Goal: Find specific page/section: Find specific page/section

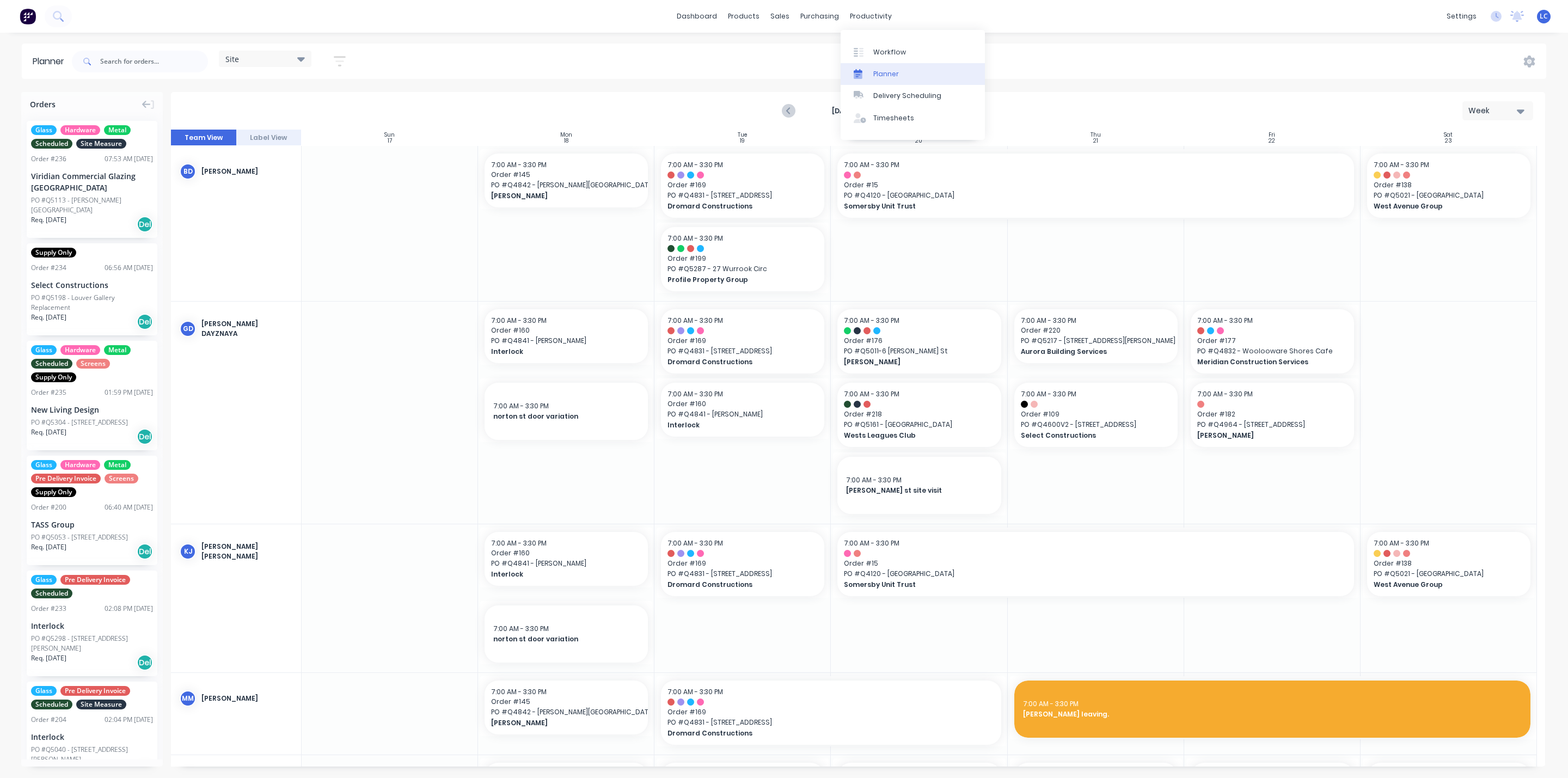
click at [892, 69] on div "Planner" at bounding box center [886, 74] width 26 height 10
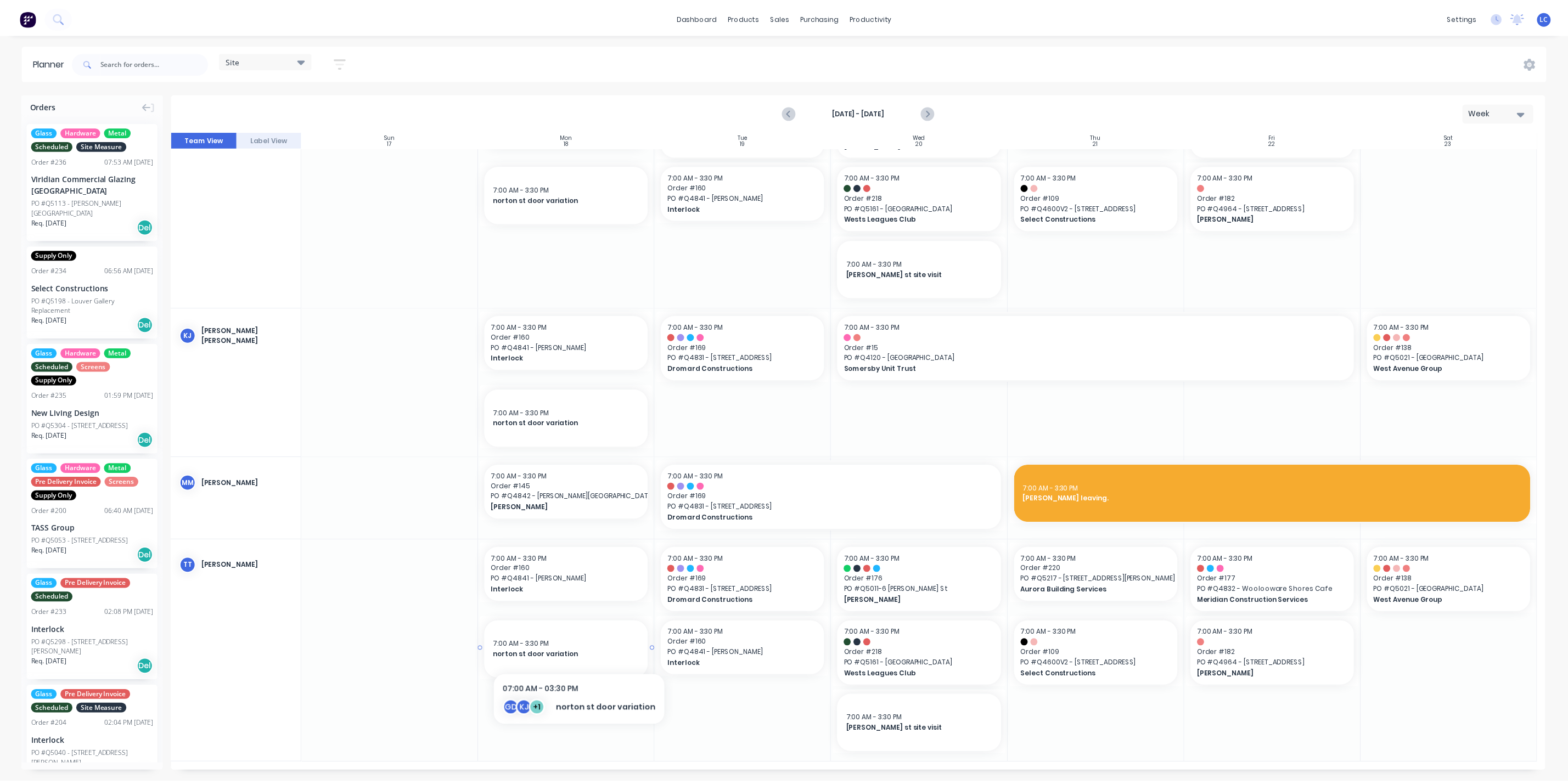
scroll to position [138, 0]
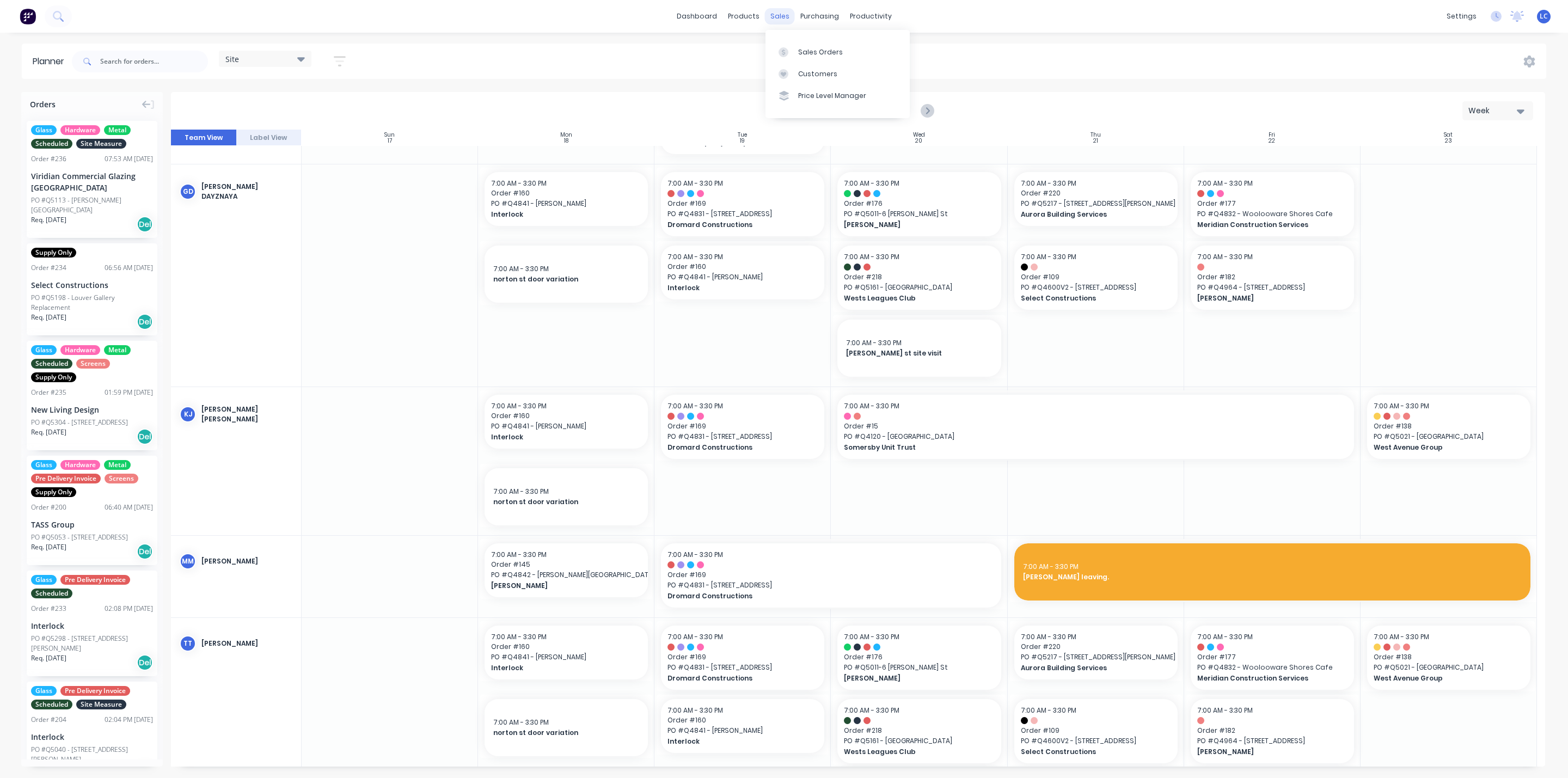
click at [783, 15] on div "sales" at bounding box center [780, 16] width 30 height 16
click at [814, 51] on div "Sales Orders" at bounding box center [820, 52] width 45 height 10
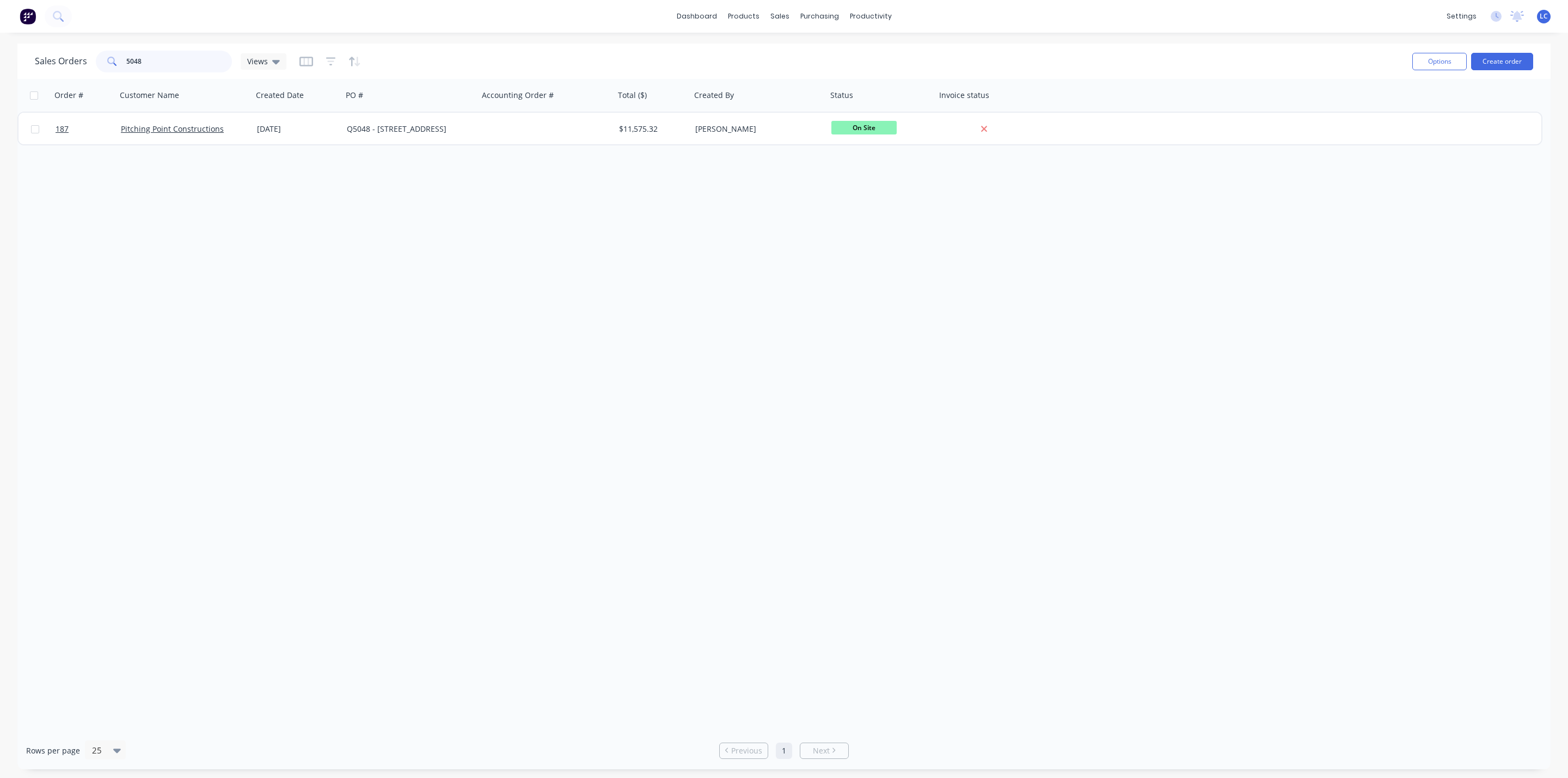
drag, startPoint x: 168, startPoint y: 61, endPoint x: 1, endPoint y: 41, distance: 168.2
click at [1, 41] on div "dashboard products sales purchasing productivity dashboard products Product Cat…" at bounding box center [784, 389] width 1568 height 778
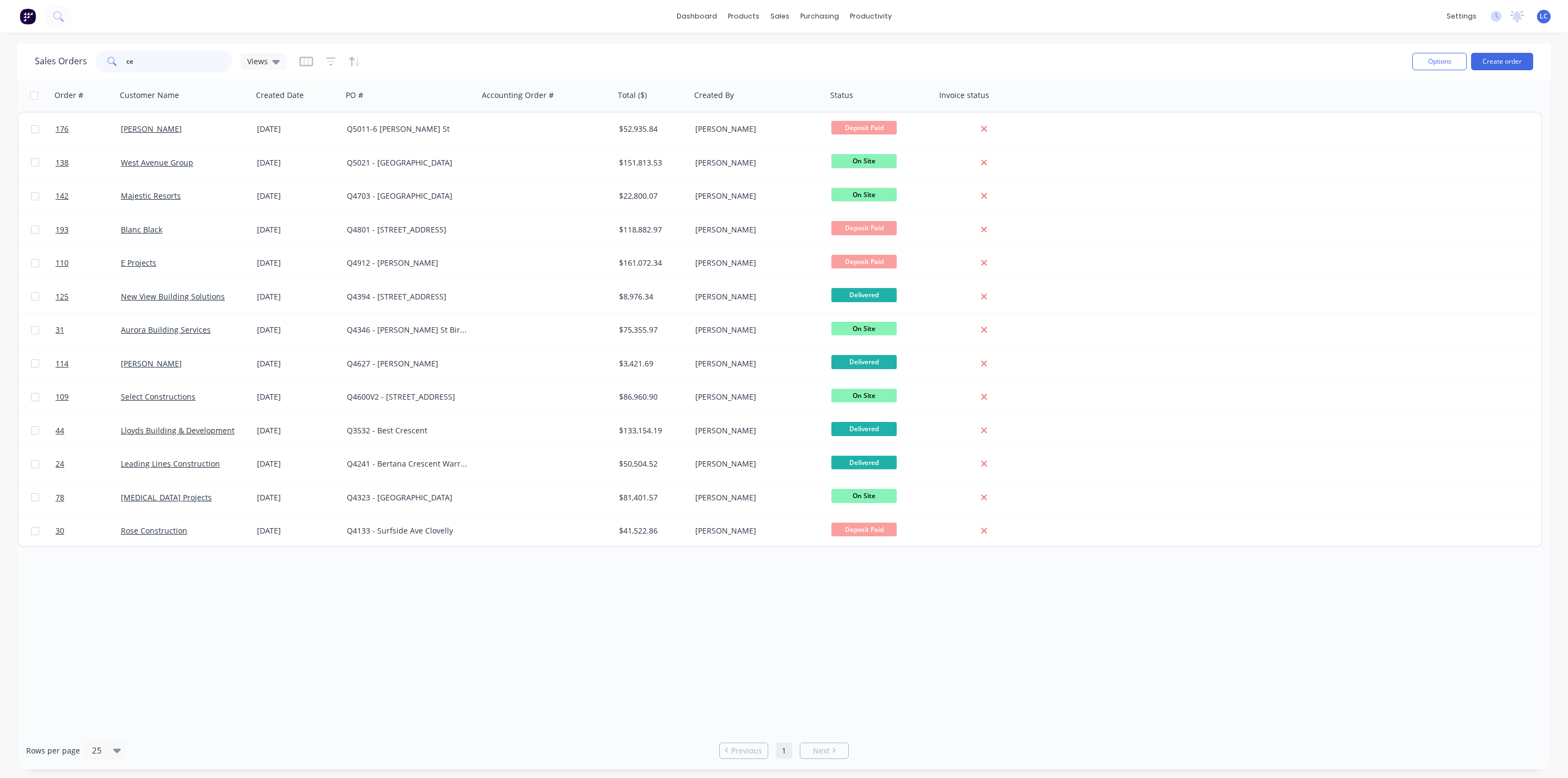
type input "c"
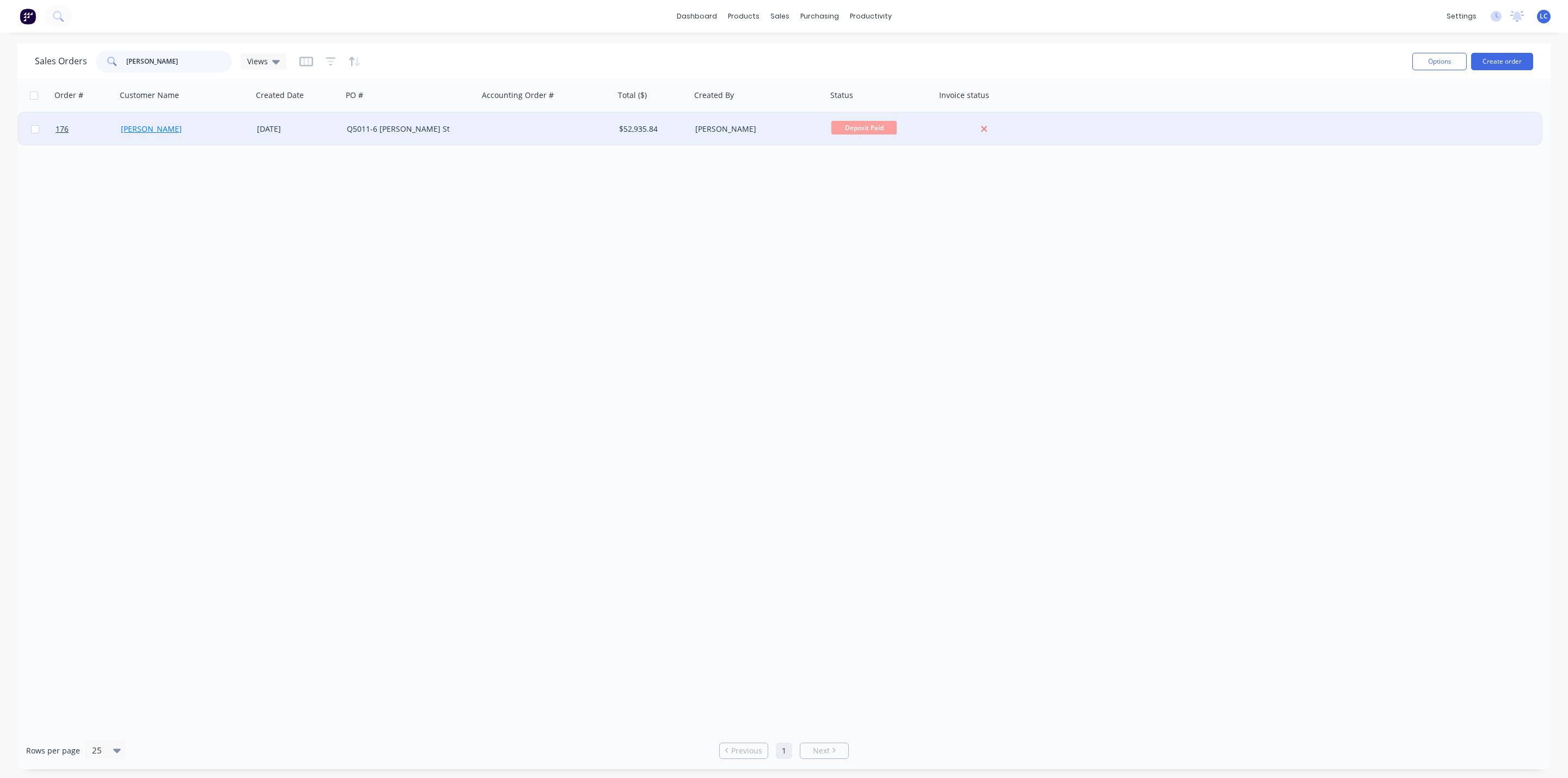
type input "[PERSON_NAME]"
click at [160, 129] on link "[PERSON_NAME]" at bounding box center [152, 128] width 61 height 11
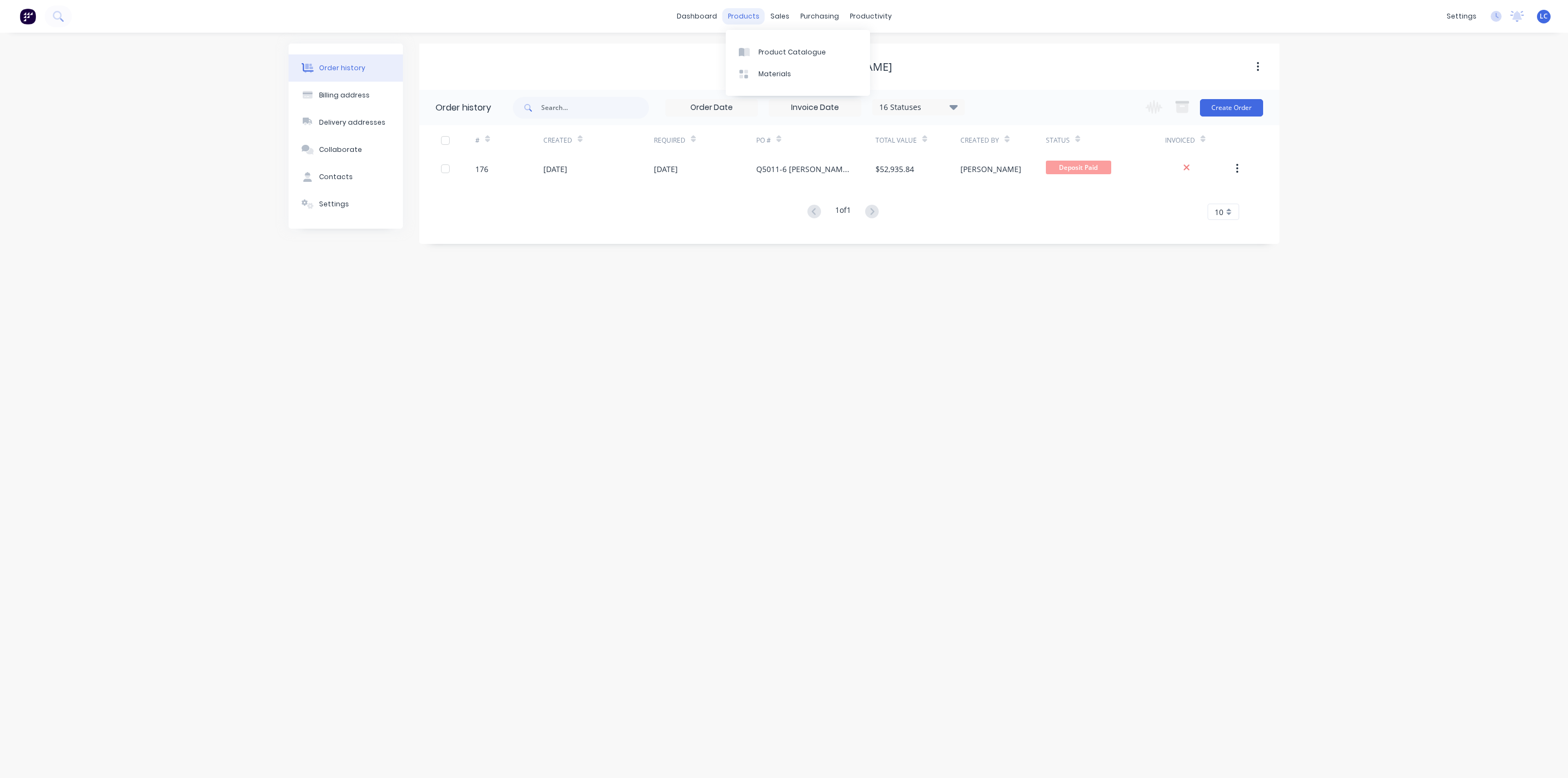
click at [745, 17] on div "products" at bounding box center [744, 16] width 43 height 16
click at [791, 49] on div "Product Catalogue" at bounding box center [792, 52] width 68 height 10
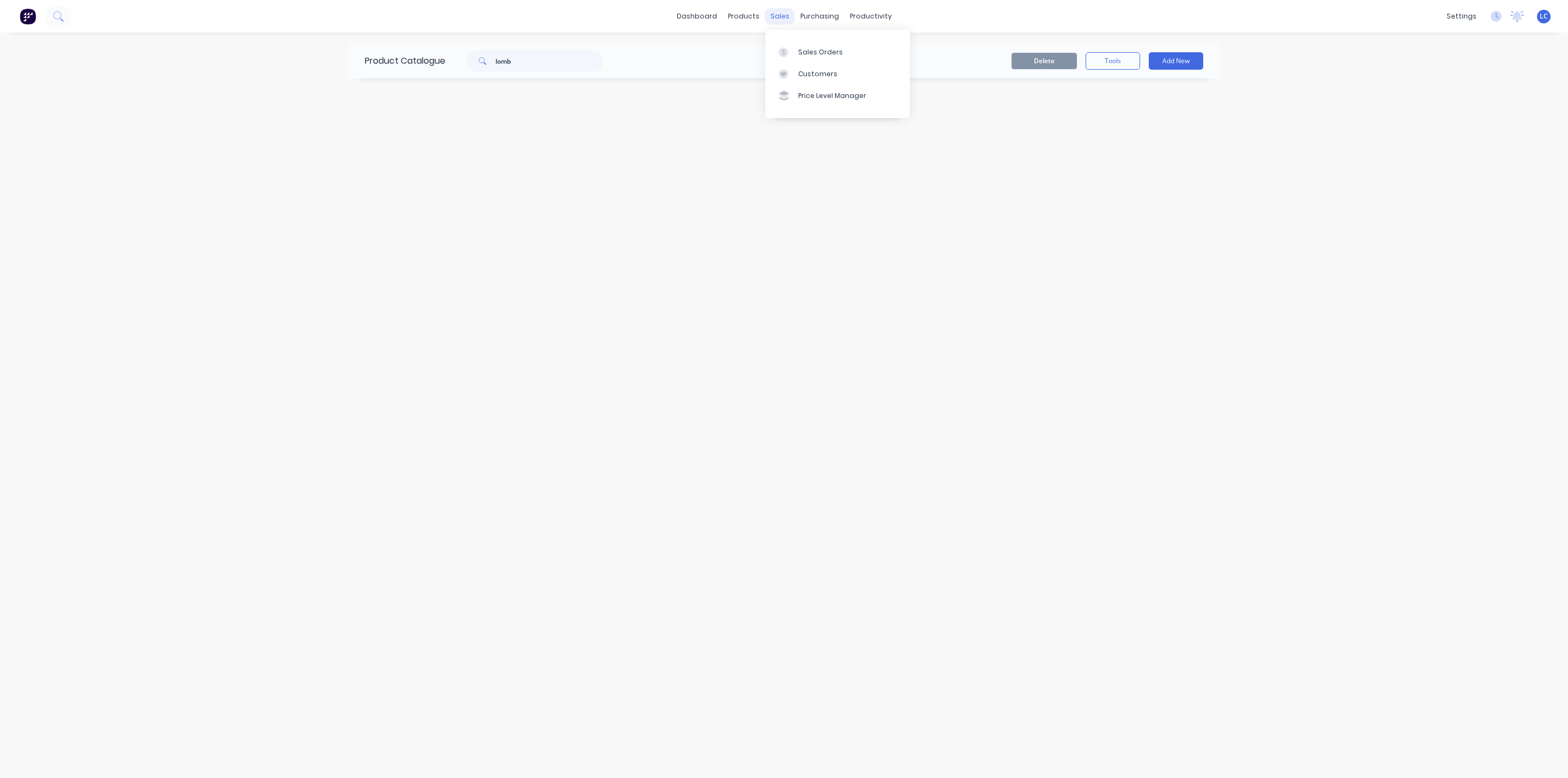
click at [783, 18] on div "sales" at bounding box center [780, 16] width 30 height 16
click at [799, 47] on div "Sales Orders" at bounding box center [820, 52] width 45 height 10
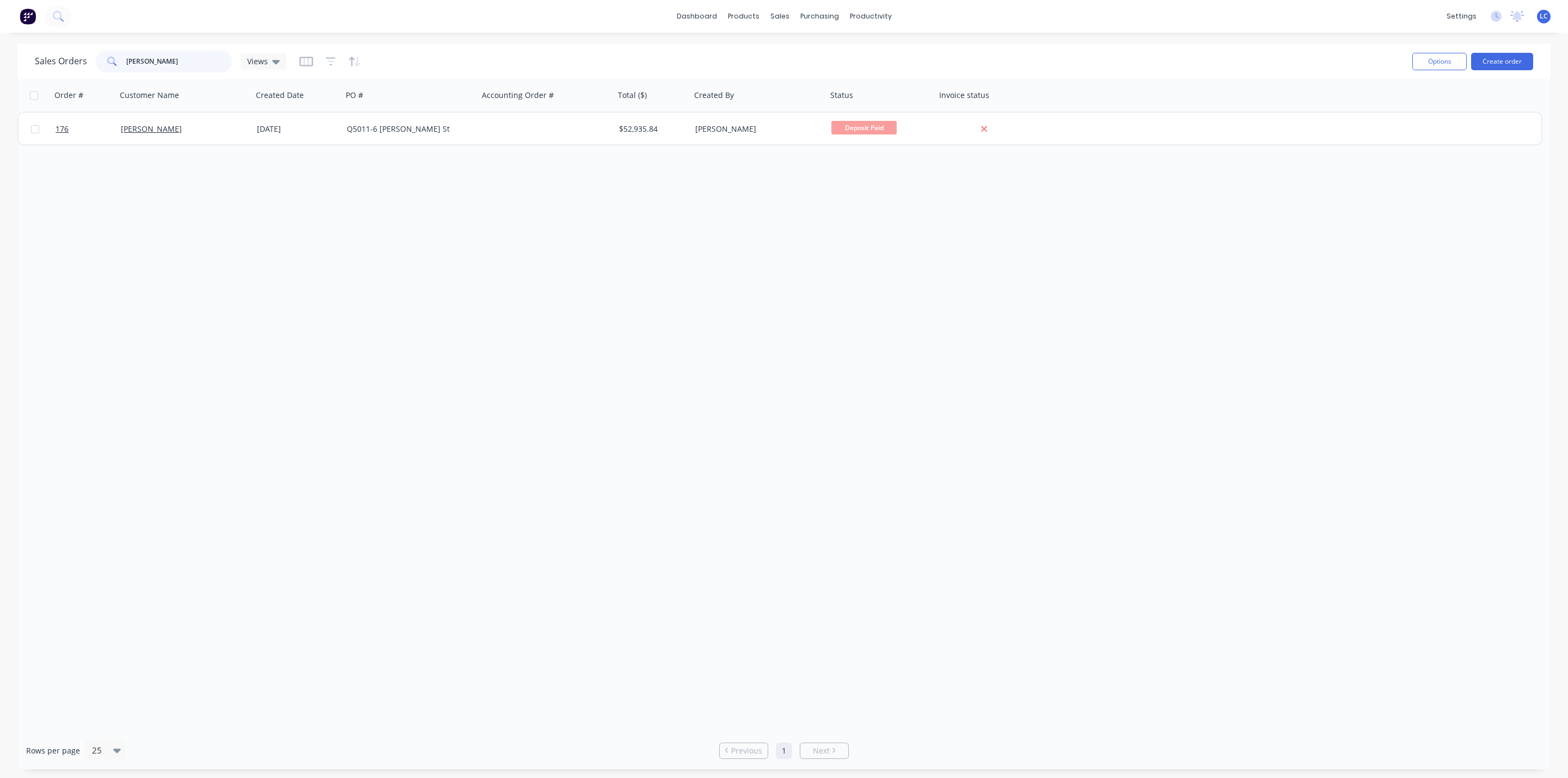
drag, startPoint x: 168, startPoint y: 63, endPoint x: 53, endPoint y: 58, distance: 115.1
click at [54, 58] on div "Sales Orders [PERSON_NAME] Views" at bounding box center [160, 61] width 252 height 22
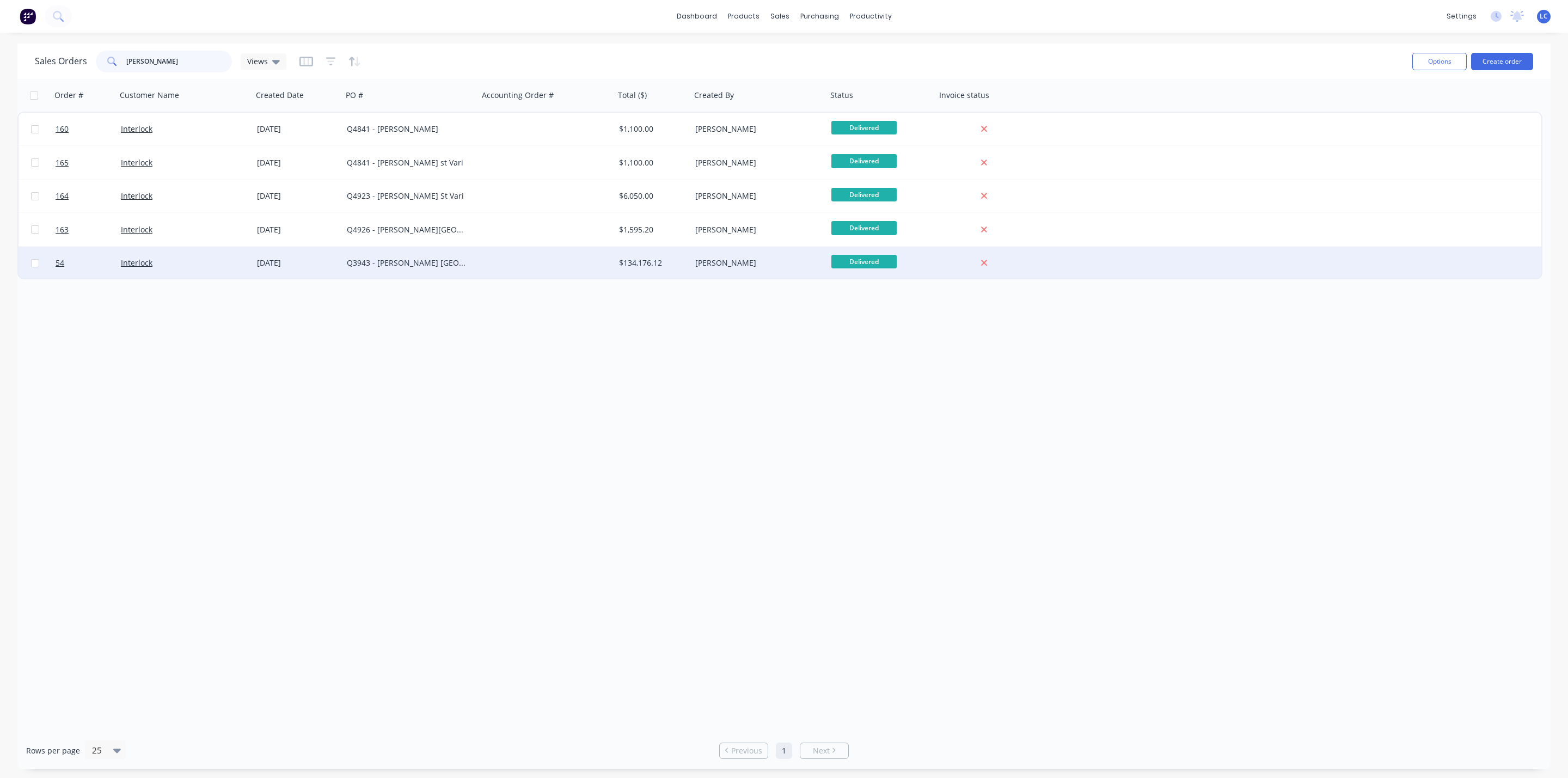
type input "[PERSON_NAME]"
click at [410, 264] on div "Q3943 - [PERSON_NAME] [GEOGRAPHIC_DATA]" at bounding box center [407, 262] width 121 height 11
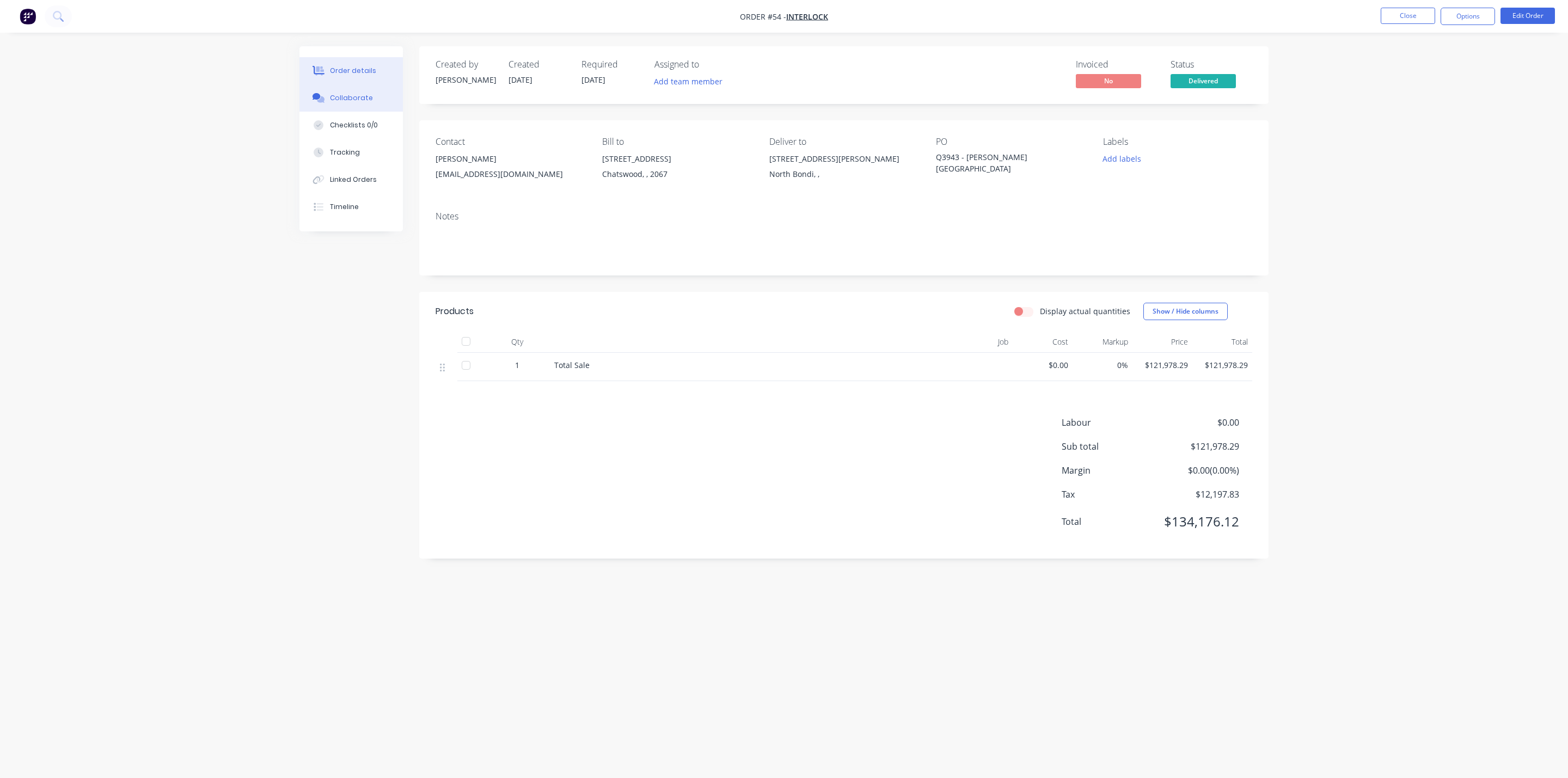
click at [340, 100] on div "Collaborate" at bounding box center [352, 98] width 43 height 10
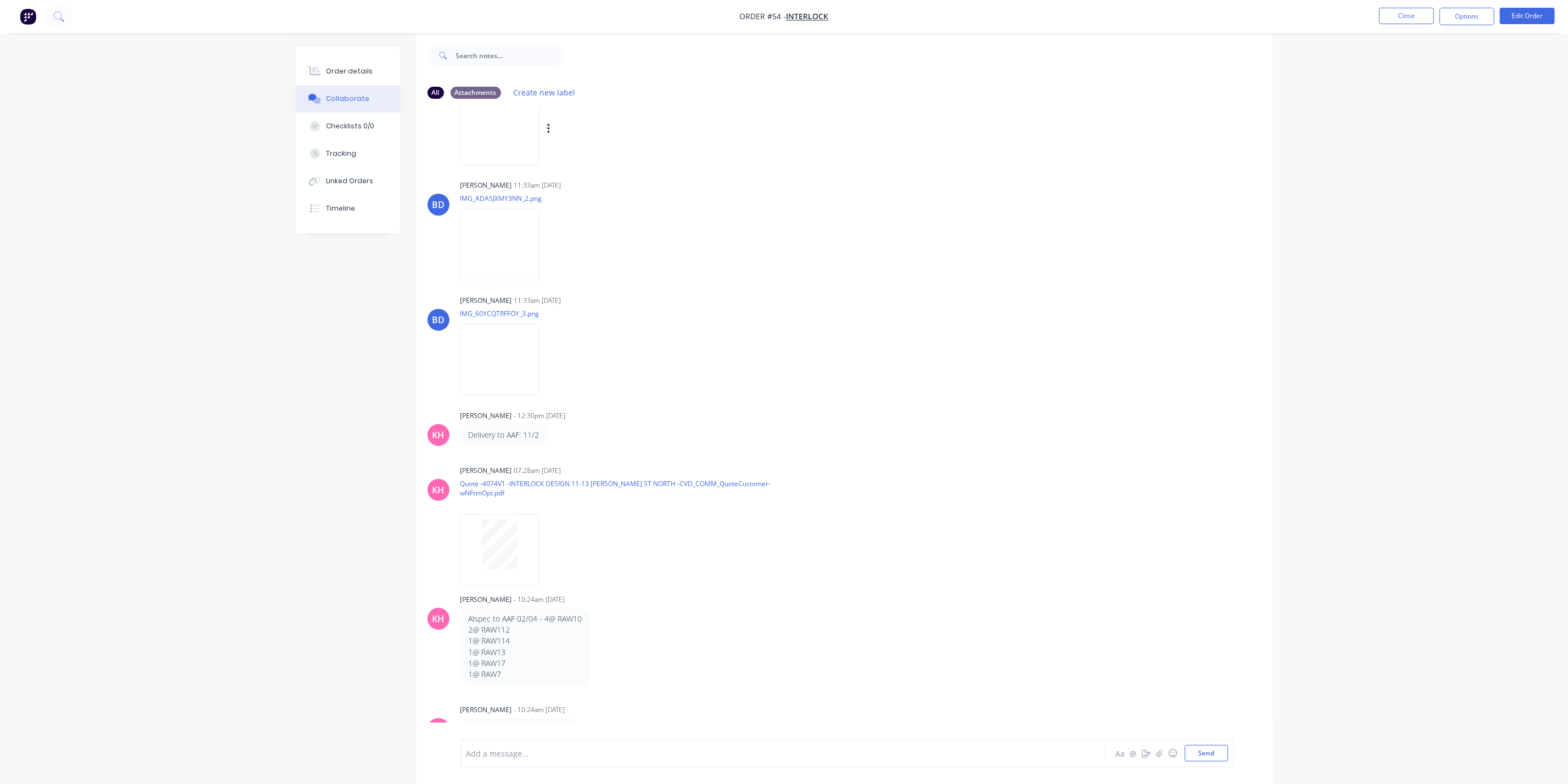
scroll to position [17, 0]
